Goal: Check status: Check status

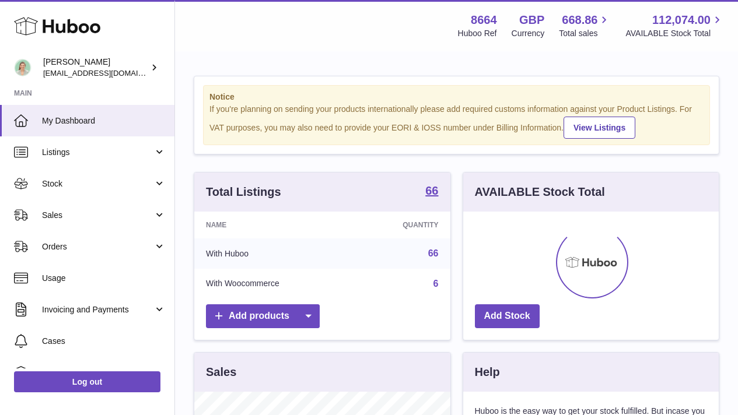
scroll to position [182, 255]
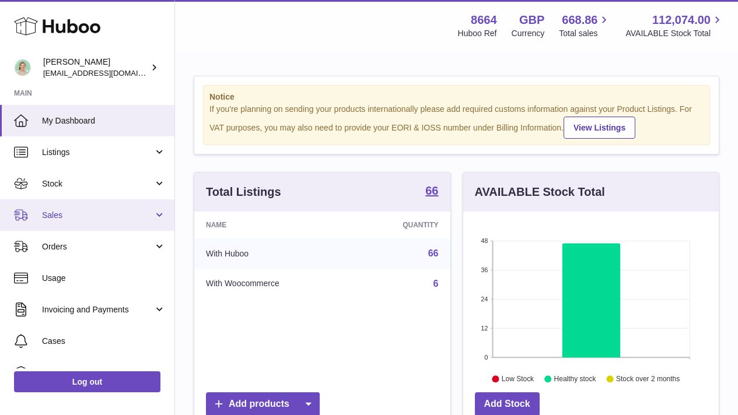
click at [112, 208] on link "Sales" at bounding box center [87, 214] width 174 height 31
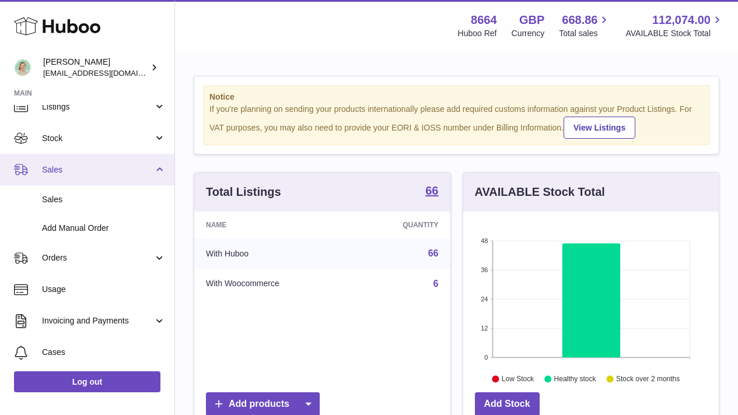
scroll to position [64, 0]
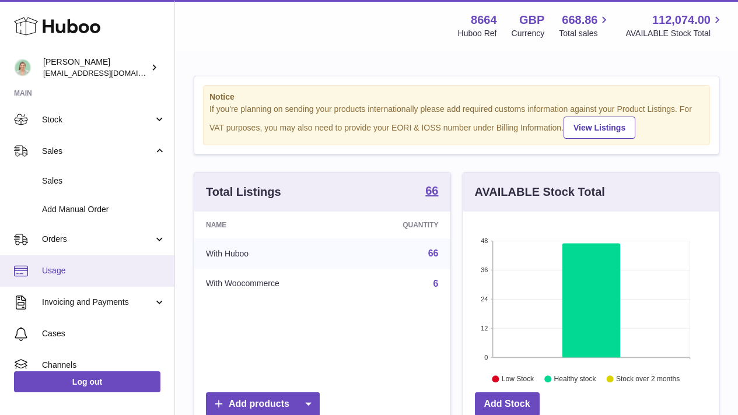
click at [140, 261] on link "Usage" at bounding box center [87, 270] width 174 height 31
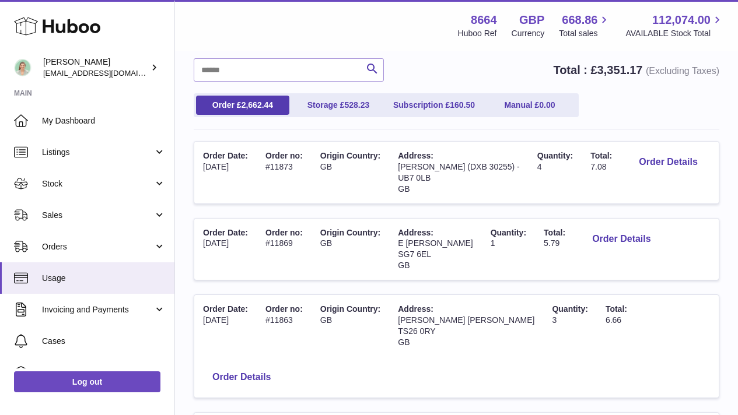
scroll to position [141, 0]
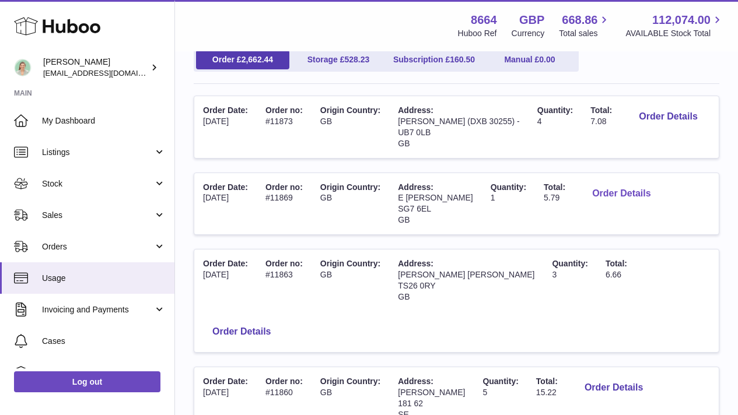
click at [583, 206] on button "Order Details" at bounding box center [621, 194] width 77 height 24
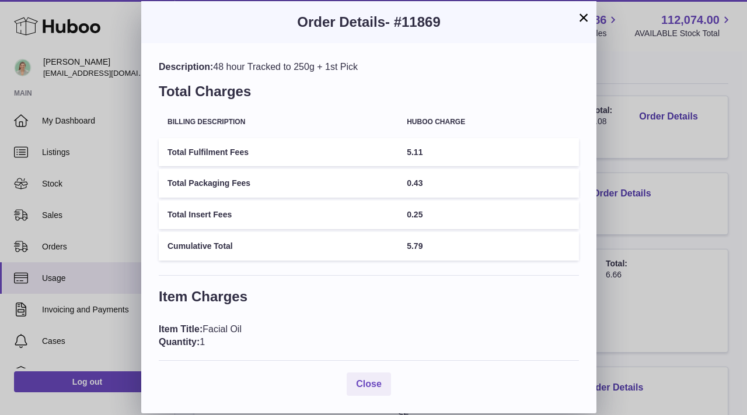
click at [579, 19] on button "×" at bounding box center [583, 17] width 14 height 14
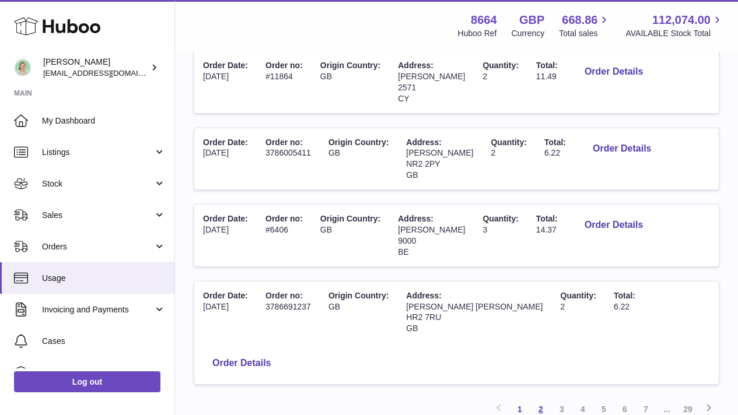
click at [543, 399] on link "2" at bounding box center [540, 409] width 21 height 21
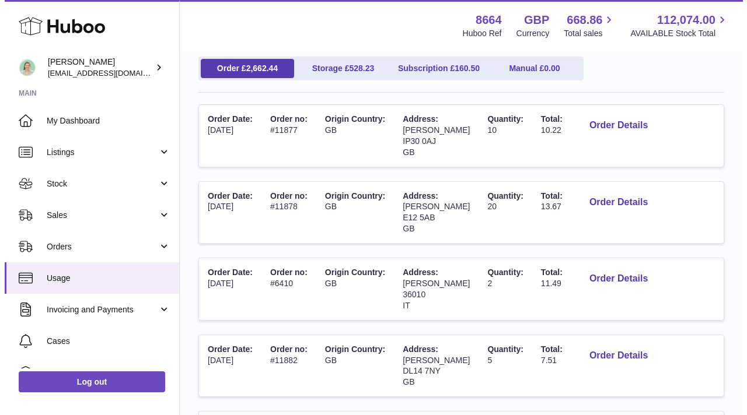
scroll to position [133, 0]
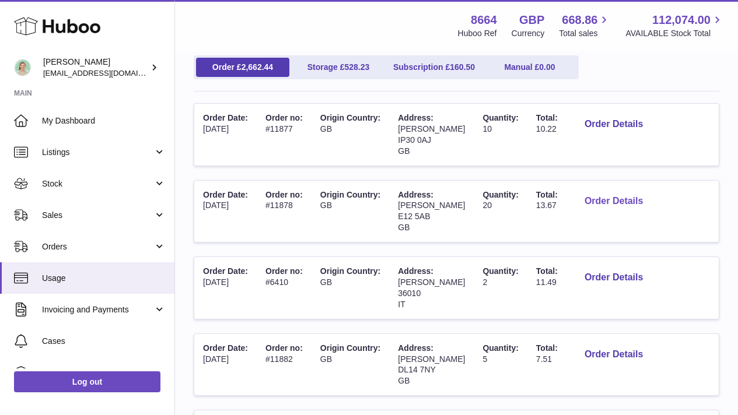
click at [591, 202] on button "Order Details" at bounding box center [613, 202] width 77 height 24
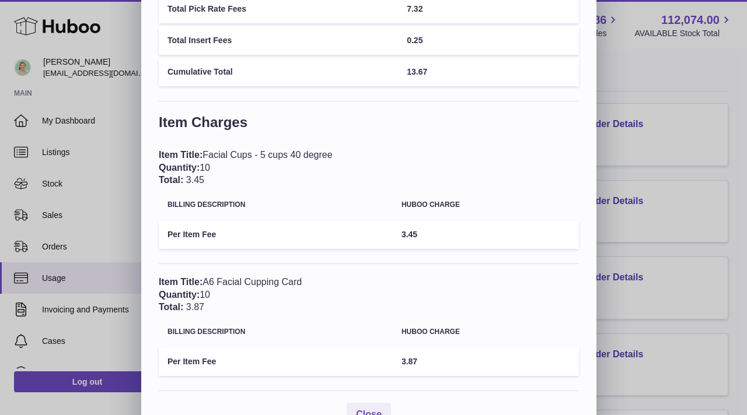
scroll to position [0, 0]
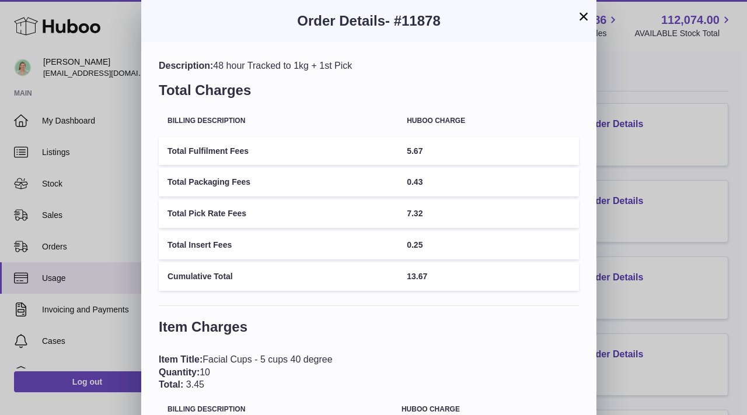
click at [587, 22] on button "×" at bounding box center [583, 16] width 14 height 14
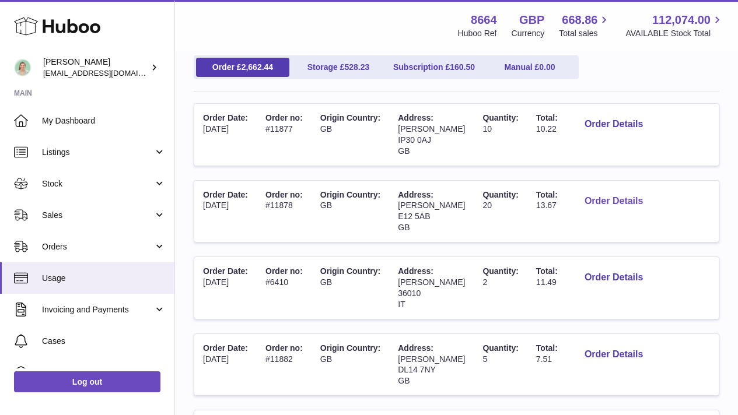
click at [589, 203] on button "Order Details" at bounding box center [613, 202] width 77 height 24
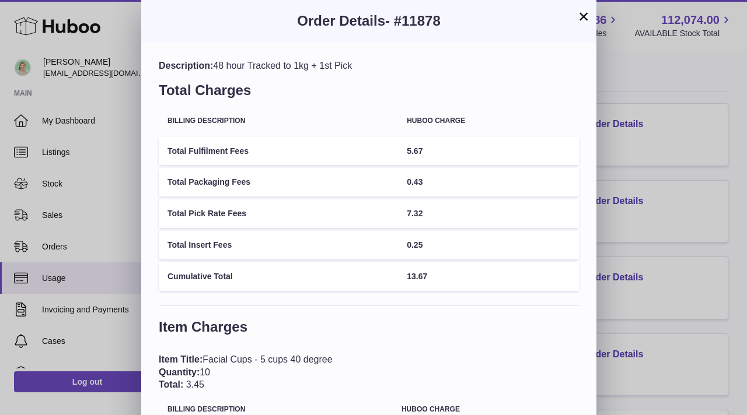
click at [580, 20] on button "×" at bounding box center [583, 16] width 14 height 14
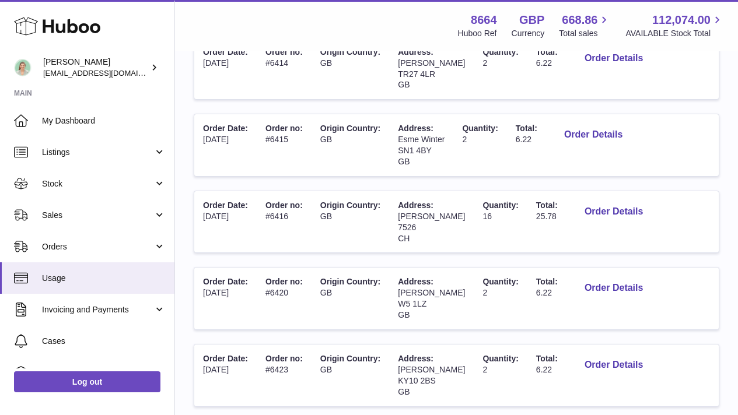
scroll to position [710, 0]
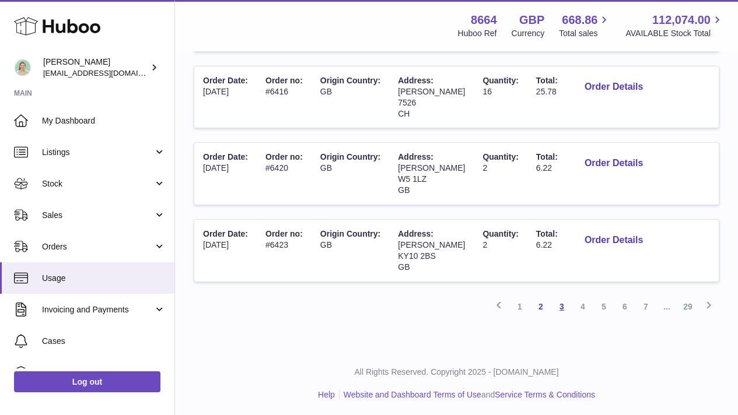
click at [564, 304] on link "3" at bounding box center [561, 306] width 21 height 21
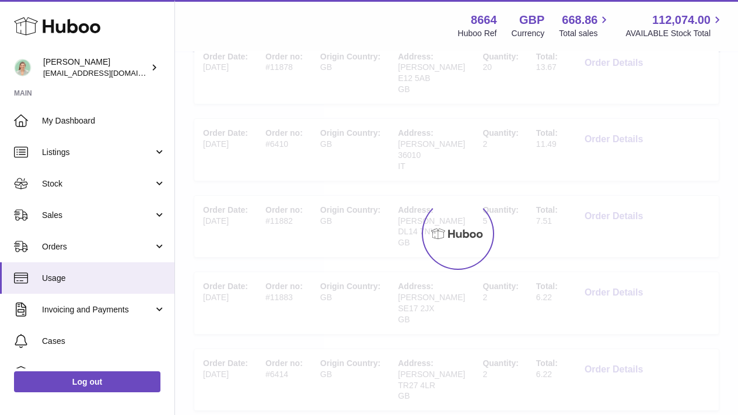
scroll to position [52, 0]
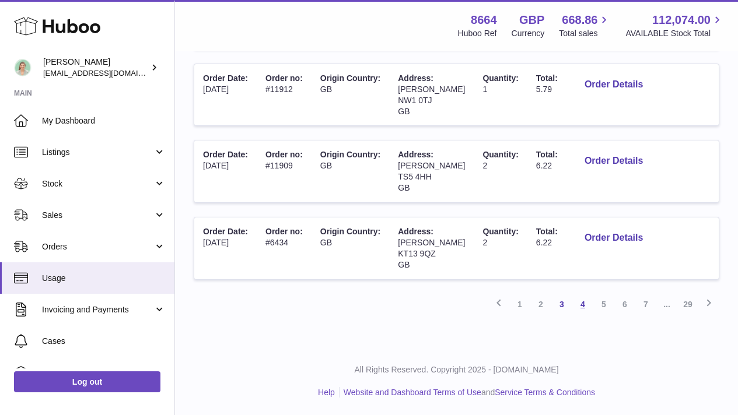
click at [582, 309] on link "4" at bounding box center [582, 304] width 21 height 21
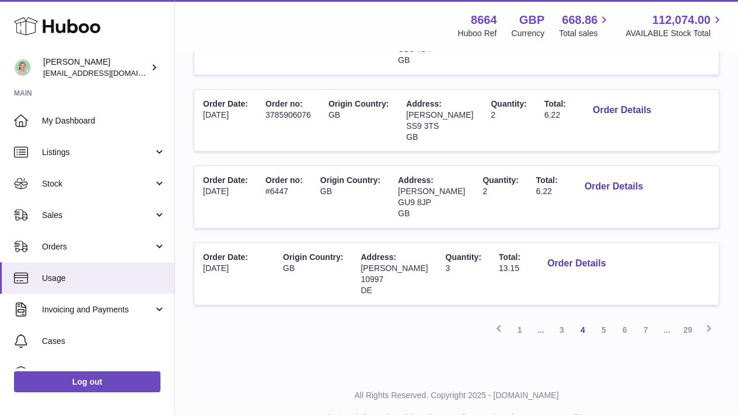
scroll to position [710, 0]
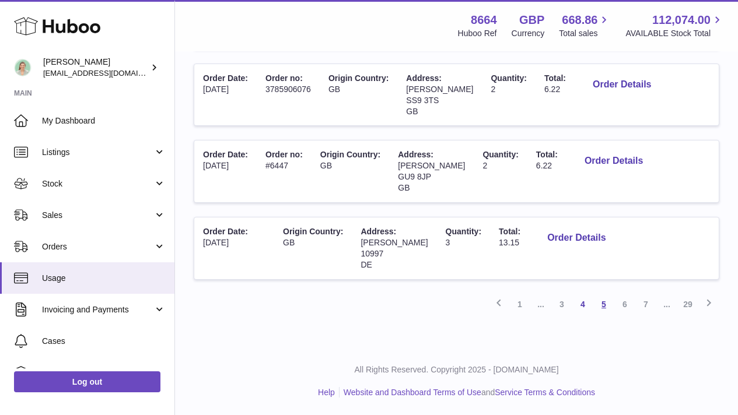
click at [598, 304] on link "5" at bounding box center [603, 304] width 21 height 21
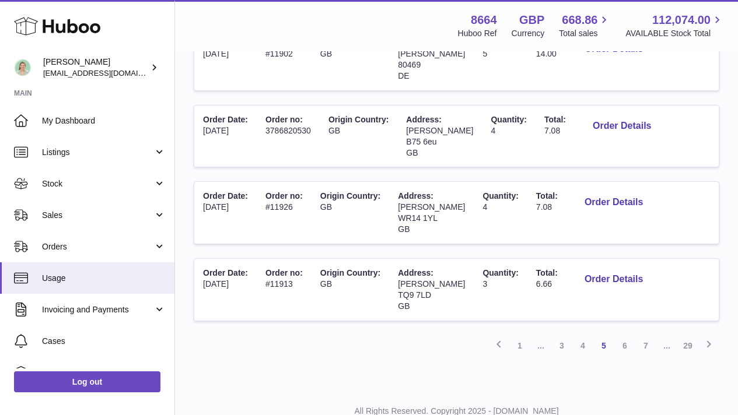
scroll to position [710, 0]
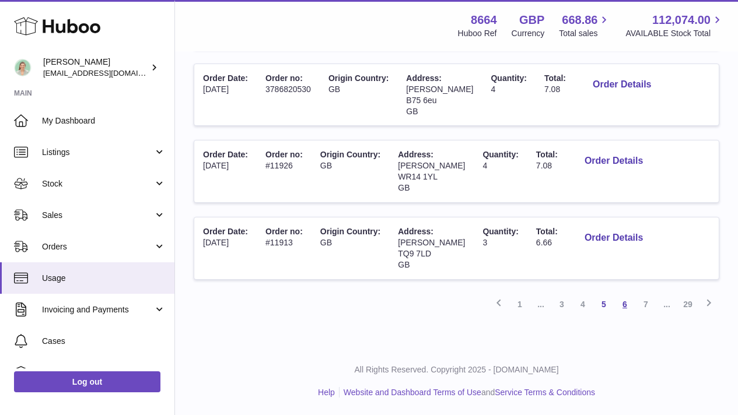
click at [629, 300] on link "6" at bounding box center [624, 304] width 21 height 21
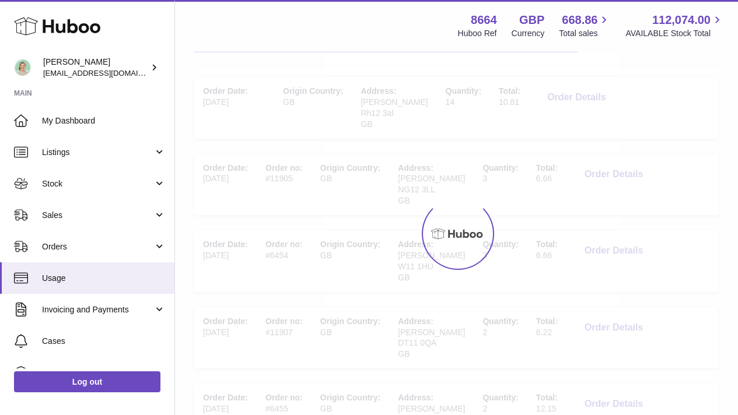
scroll to position [52, 0]
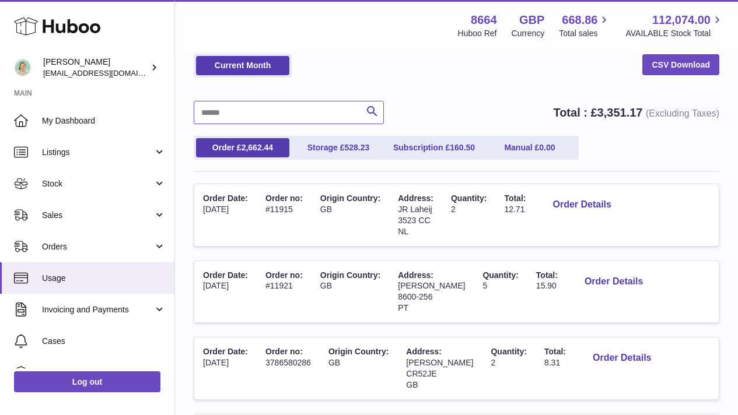
click at [288, 122] on input "text" at bounding box center [289, 112] width 190 height 23
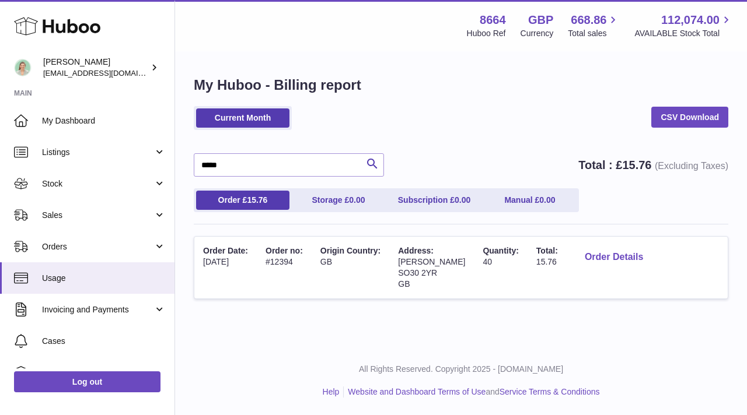
click at [619, 260] on button "Order Details" at bounding box center [613, 258] width 77 height 24
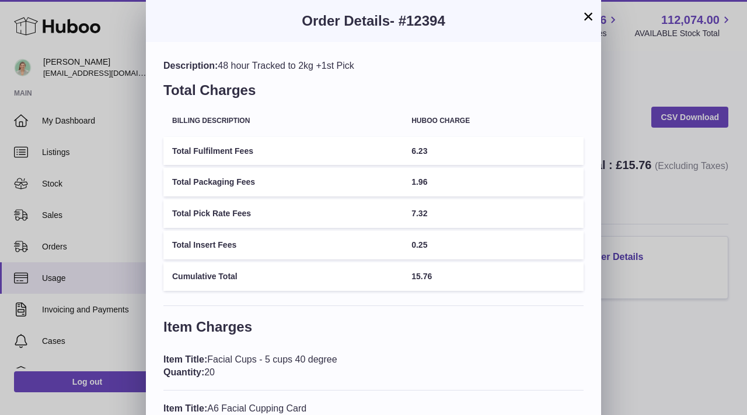
click at [583, 20] on button "×" at bounding box center [588, 16] width 14 height 14
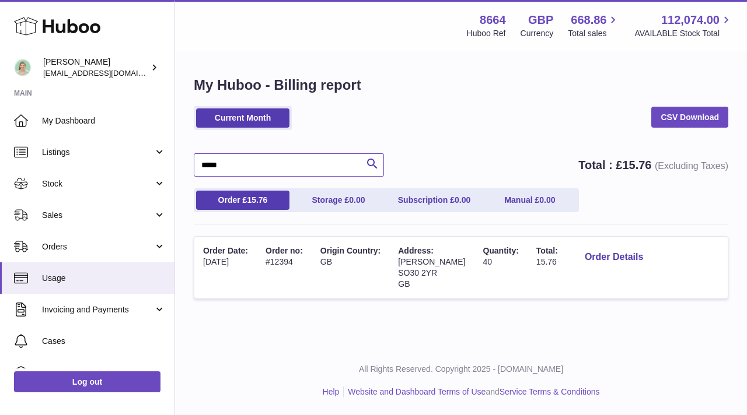
click at [258, 170] on input "*****" at bounding box center [289, 164] width 190 height 23
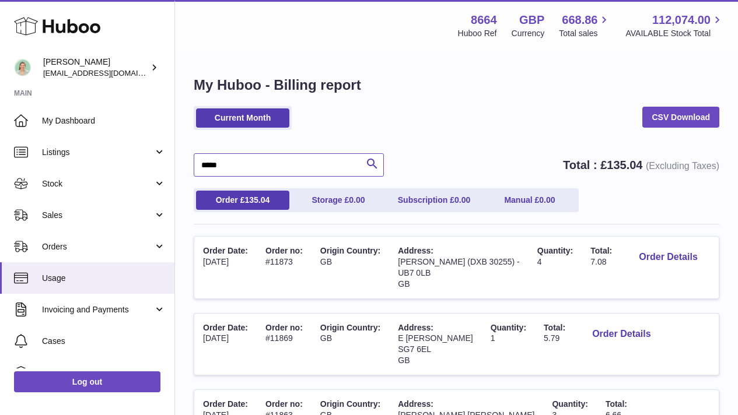
type input "*****"
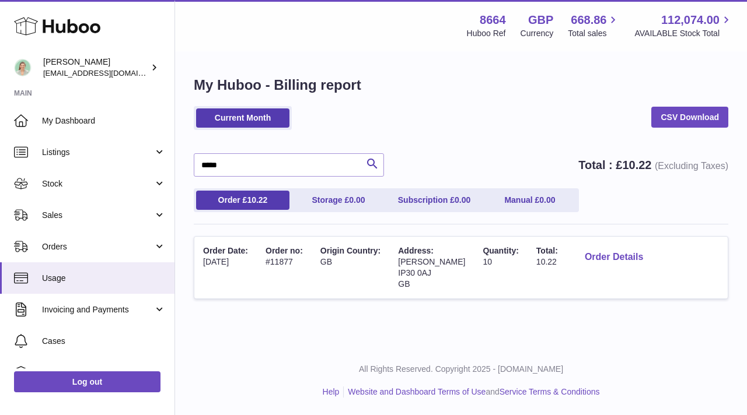
click at [601, 261] on button "Order Details" at bounding box center [613, 258] width 77 height 24
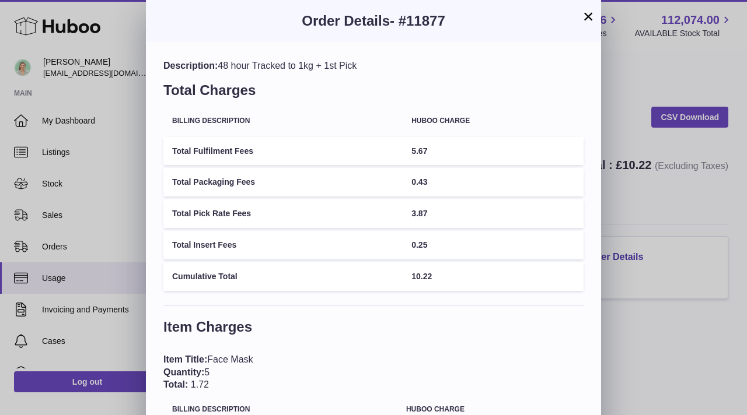
click at [586, 15] on button "×" at bounding box center [588, 16] width 14 height 14
